Goal: Check status: Check status

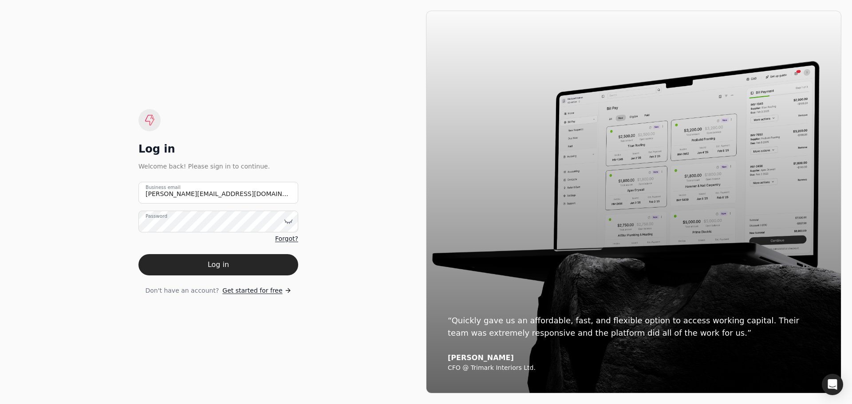
drag, startPoint x: 0, startPoint y: 0, endPoint x: 603, endPoint y: 317, distance: 681.3
drag, startPoint x: 603, startPoint y: 317, endPoint x: 101, endPoint y: 186, distance: 519.1
click at [101, 186] on div "Log in Welcome back! Please sign in to continue. [PERSON_NAME][EMAIL_ADDRESS][D…" at bounding box center [218, 202] width 415 height 383
type email "[EMAIL_ADDRESS][DOMAIN_NAME]"
click at [285, 221] on icon at bounding box center [288, 221] width 9 height 9
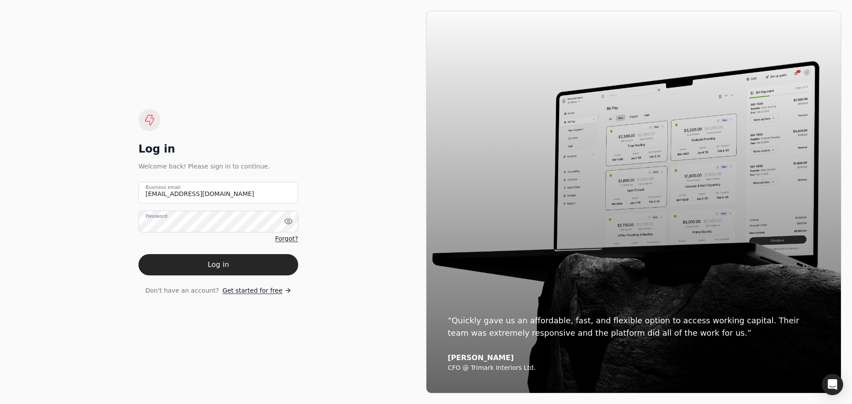
click at [349, 231] on div "Log in Welcome back! Please sign in to continue. [EMAIL_ADDRESS][DOMAIN_NAME] B…" at bounding box center [218, 202] width 415 height 383
click at [228, 266] on button "Log in" at bounding box center [218, 264] width 160 height 21
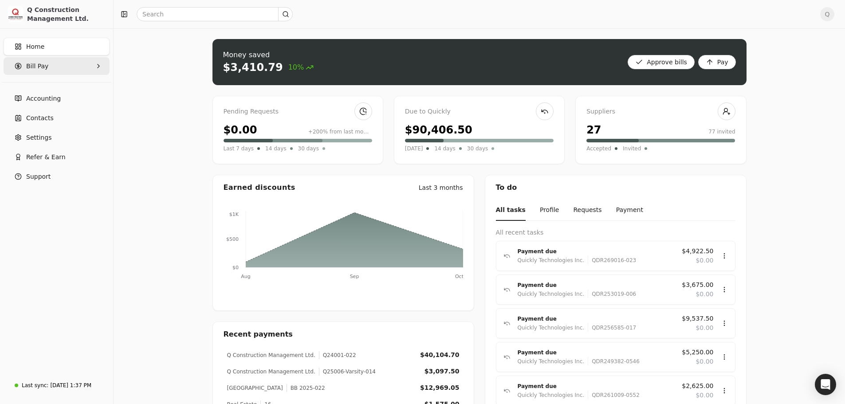
click at [97, 65] on icon "button" at bounding box center [98, 66] width 7 height 7
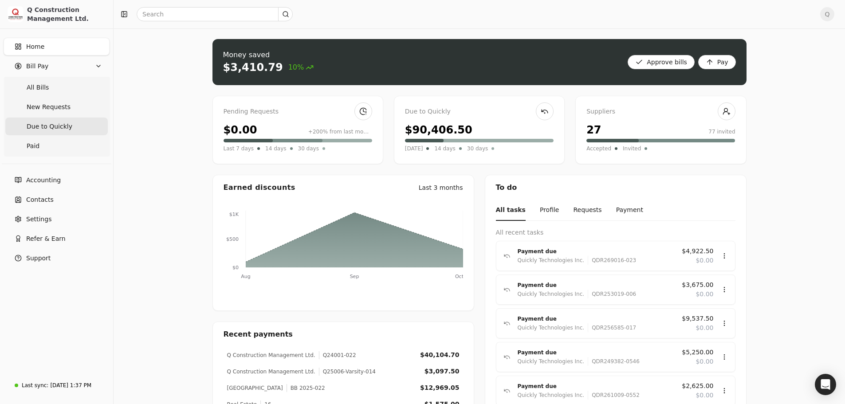
click at [54, 129] on span "Due to Quickly" at bounding box center [50, 126] width 46 height 9
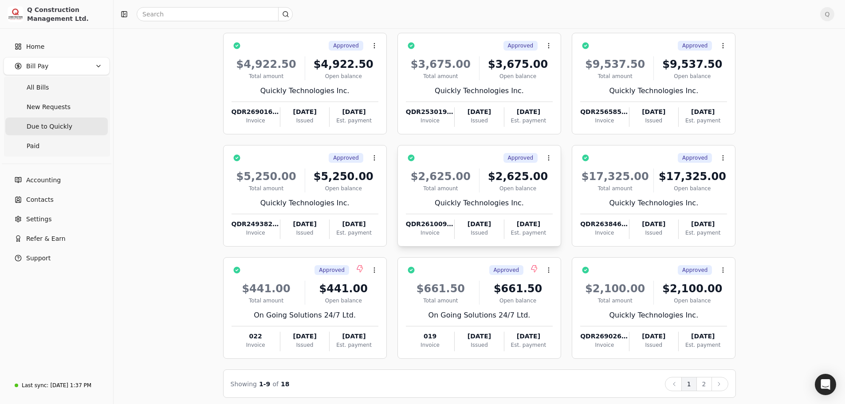
scroll to position [60, 0]
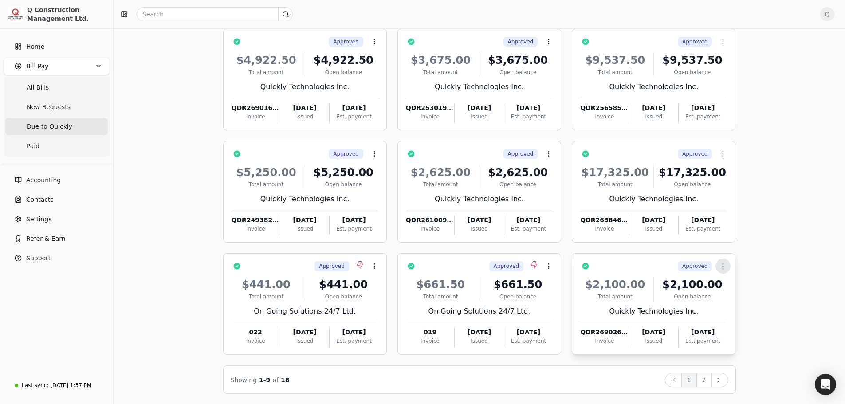
click at [724, 271] on button "Context Menu Button" at bounding box center [723, 266] width 15 height 15
click at [701, 383] on button "2" at bounding box center [705, 380] width 16 height 14
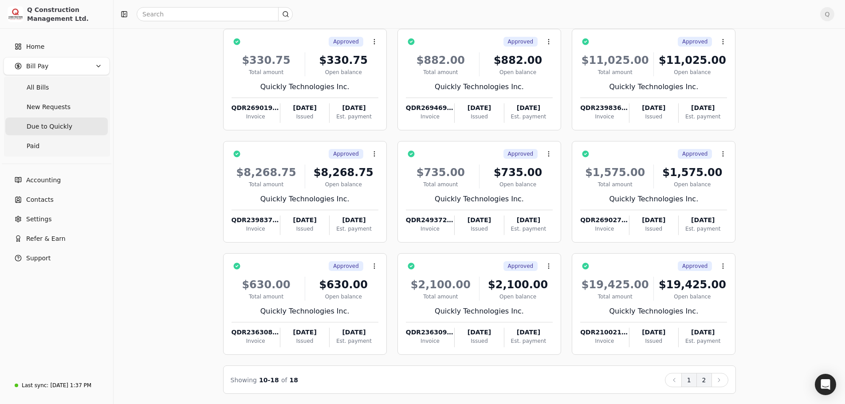
click at [686, 383] on button "1" at bounding box center [690, 380] width 16 height 14
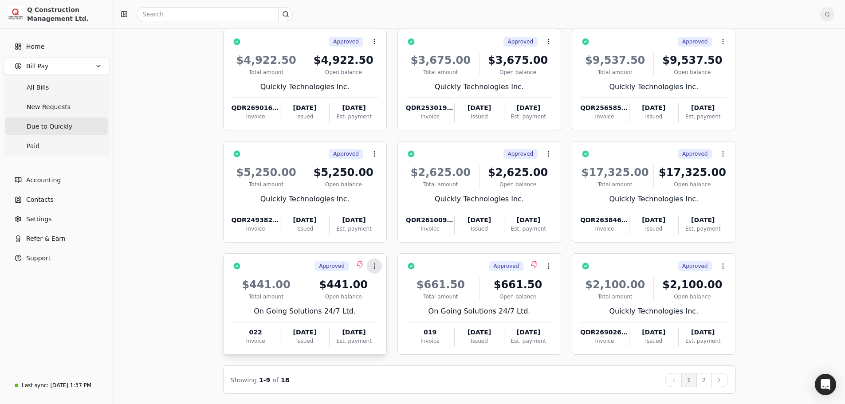
click at [377, 269] on button "Context Menu Button" at bounding box center [374, 266] width 15 height 15
click at [704, 378] on button "2" at bounding box center [705, 380] width 16 height 14
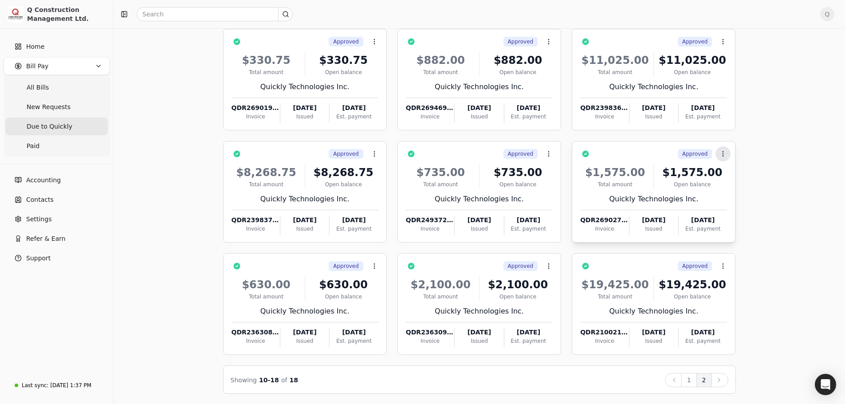
click at [722, 152] on icon at bounding box center [723, 153] width 7 height 7
click at [685, 380] on button "1" at bounding box center [690, 380] width 16 height 14
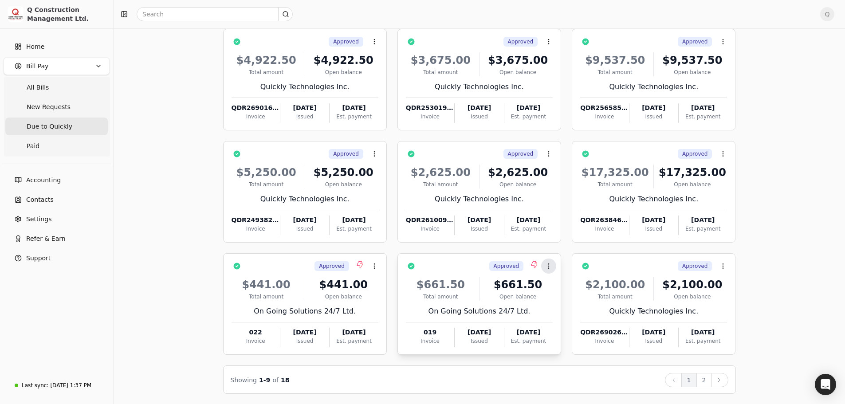
click at [551, 268] on icon at bounding box center [548, 266] width 7 height 7
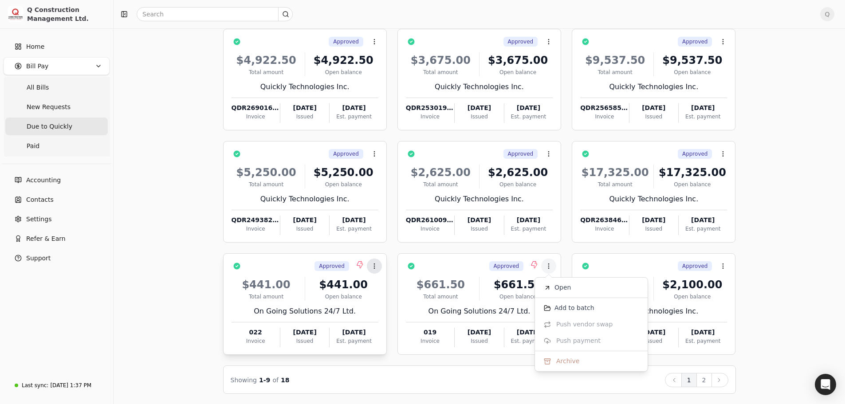
click at [377, 266] on icon at bounding box center [374, 266] width 7 height 7
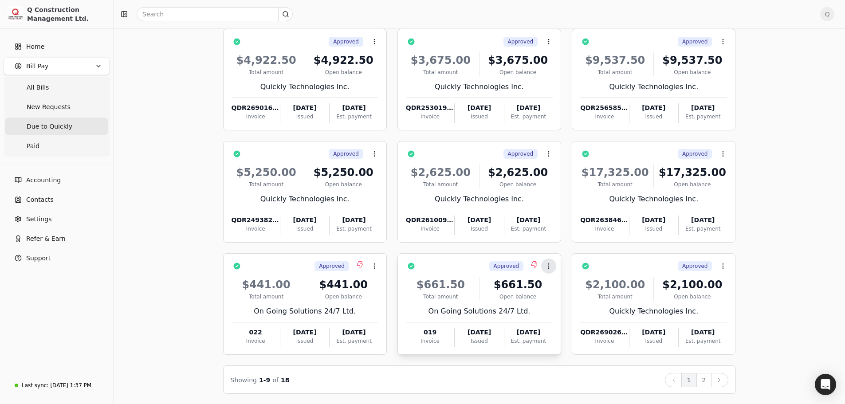
click at [549, 268] on circle at bounding box center [549, 268] width 0 height 0
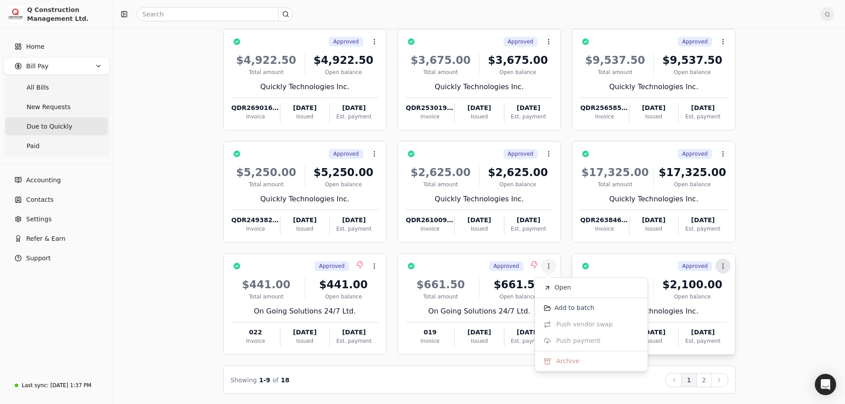
click at [724, 268] on icon at bounding box center [723, 266] width 7 height 7
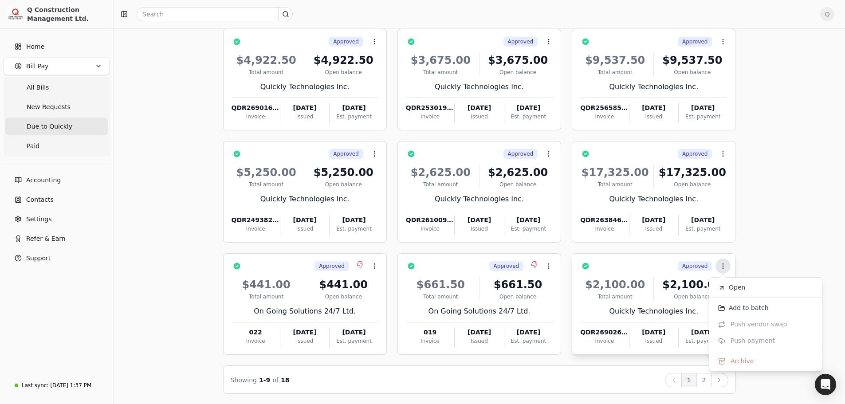
click at [724, 268] on icon at bounding box center [723, 266] width 7 height 7
click at [703, 382] on button "2" at bounding box center [705, 380] width 16 height 14
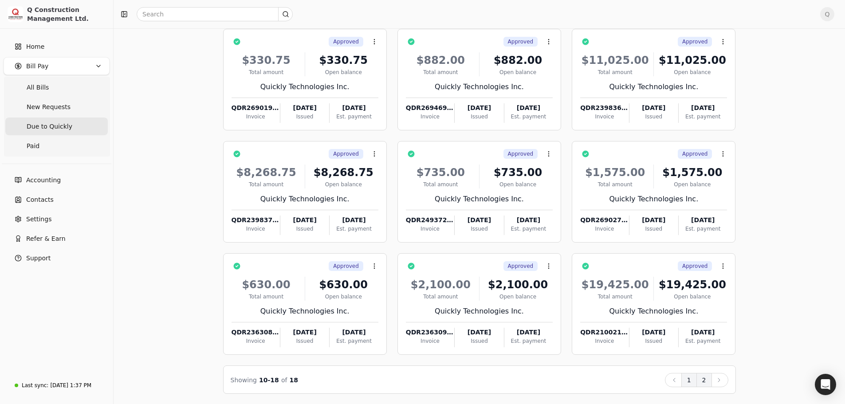
click at [690, 383] on button "1" at bounding box center [690, 380] width 16 height 14
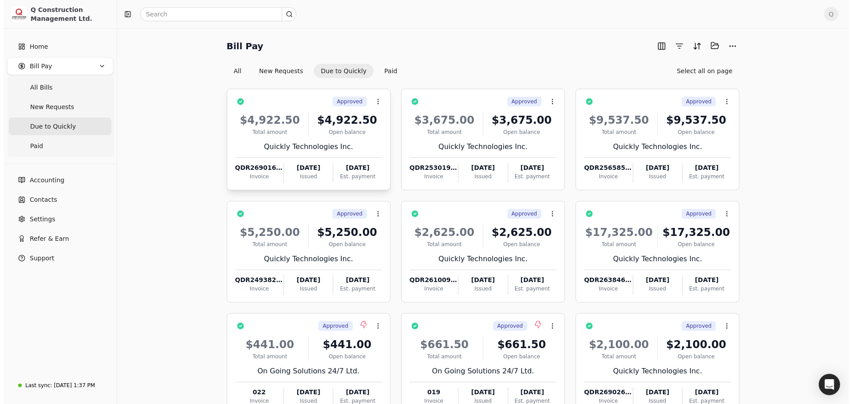
scroll to position [0, 0]
click at [833, 14] on span "Q" at bounding box center [828, 14] width 14 height 14
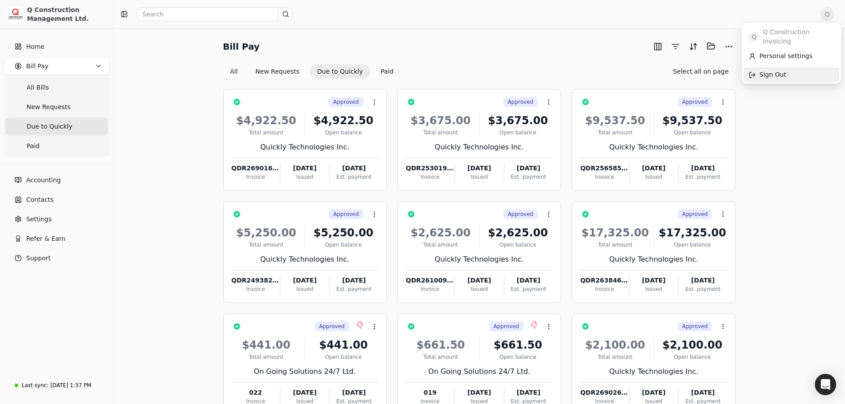
click at [776, 70] on span "Sign Out" at bounding box center [773, 74] width 27 height 9
